Goal: Navigation & Orientation: Find specific page/section

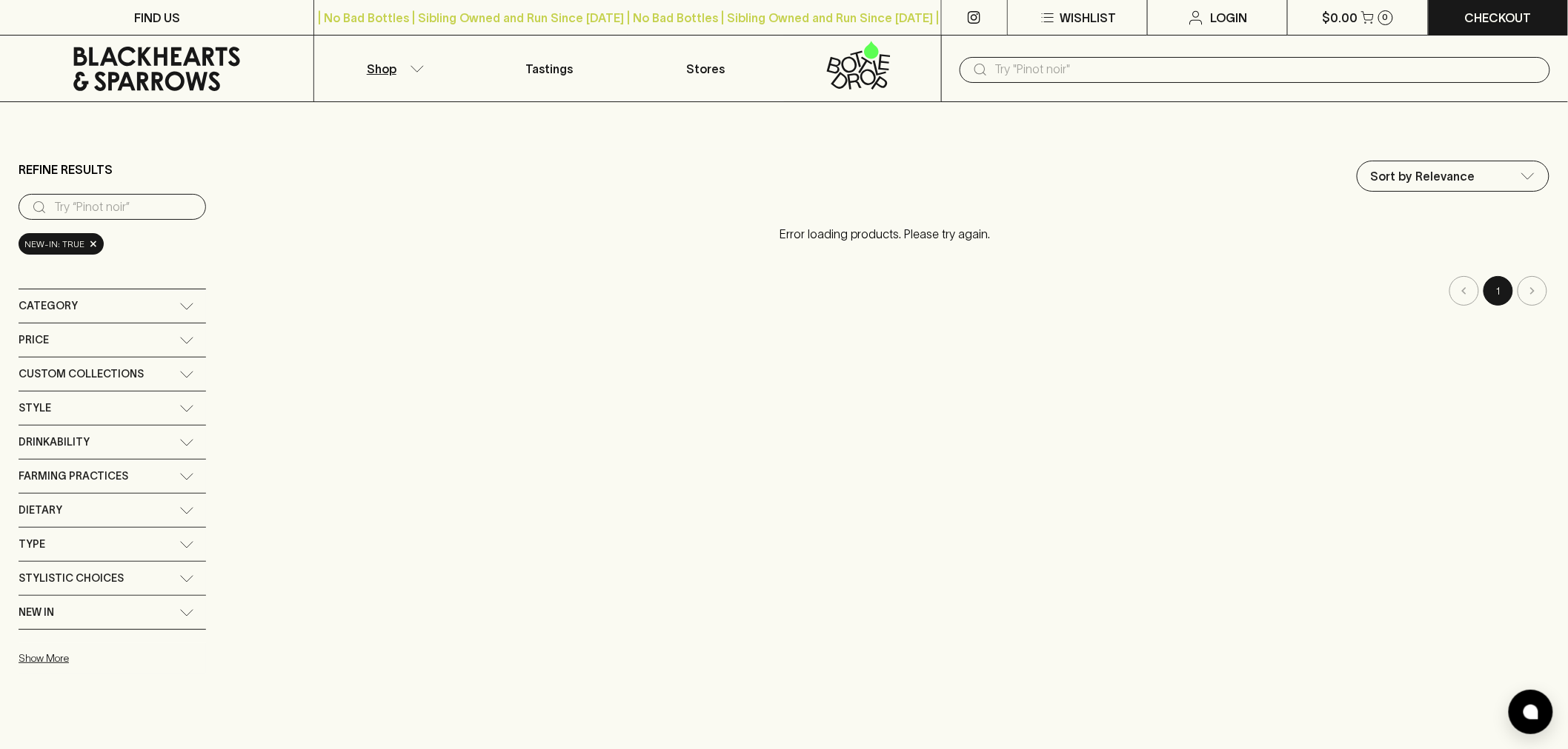
click at [180, 72] on icon at bounding box center [156, 69] width 167 height 45
click at [198, 57] on icon at bounding box center [156, 69] width 291 height 45
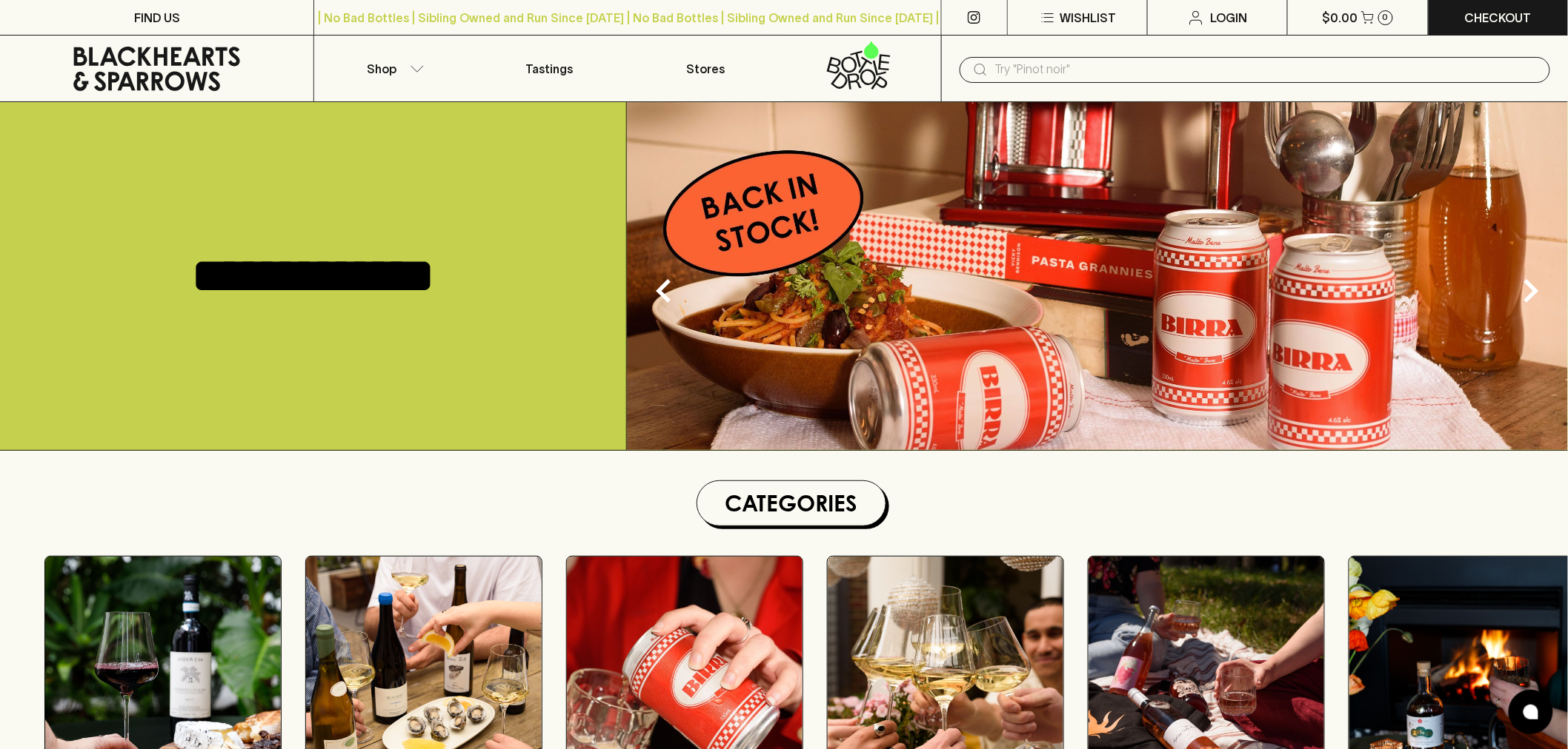
click at [168, 65] on icon at bounding box center [156, 69] width 291 height 45
click at [539, 42] on link "Tastings" at bounding box center [549, 68] width 156 height 66
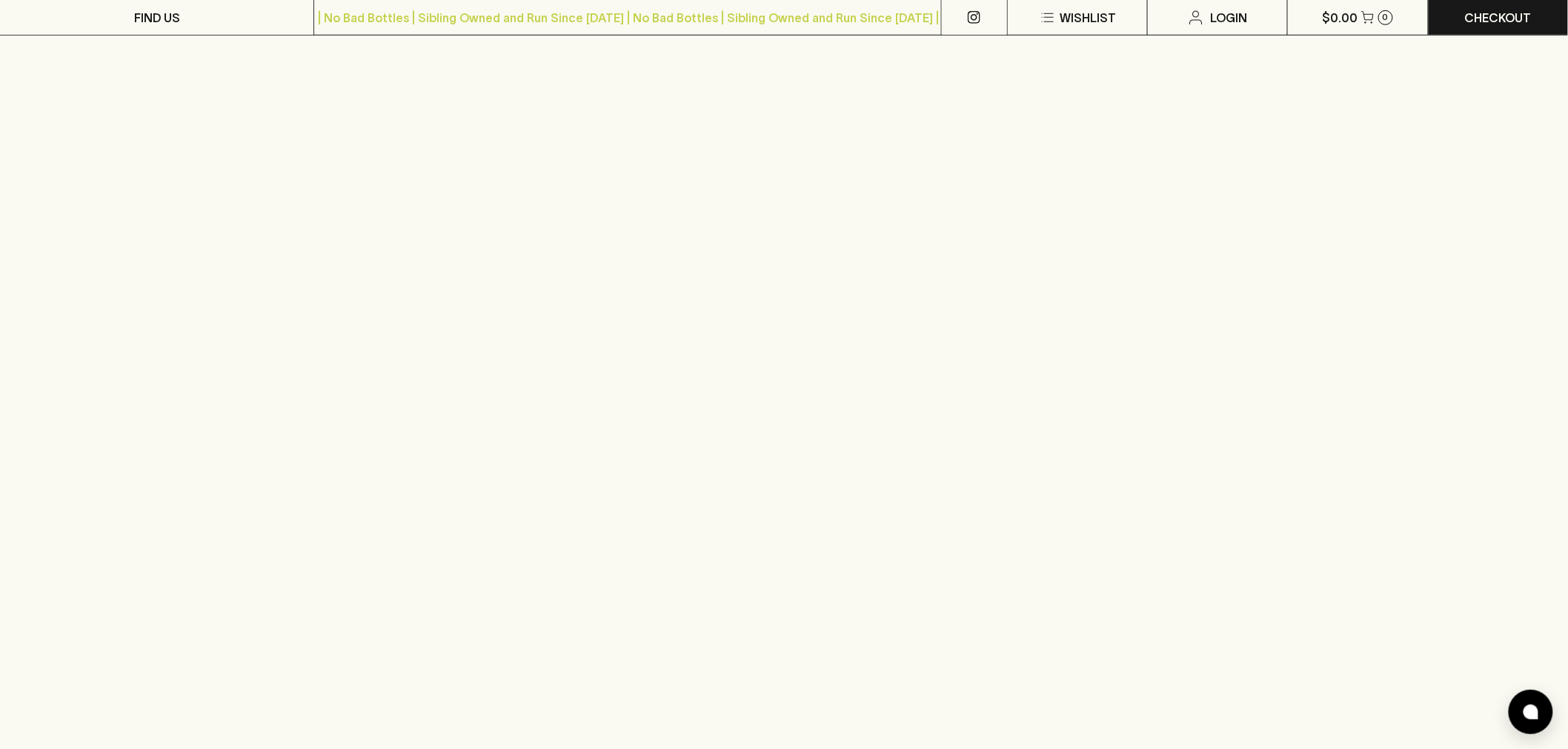
scroll to position [411, 0]
